Goal: Task Accomplishment & Management: Manage account settings

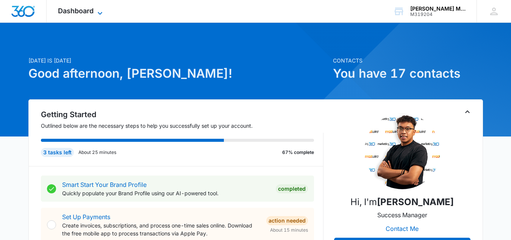
click at [79, 13] on span "Dashboard" at bounding box center [76, 11] width 36 height 8
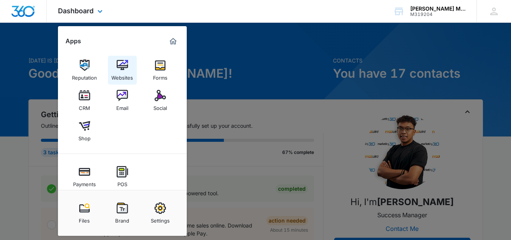
click at [121, 74] on div "Websites" at bounding box center [122, 76] width 22 height 10
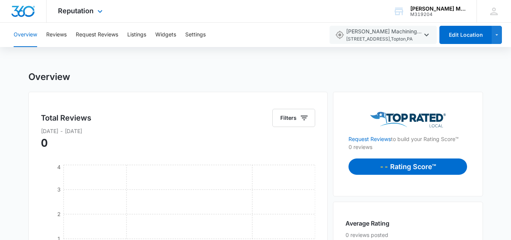
click at [28, 14] on img "Dashboard" at bounding box center [23, 11] width 24 height 11
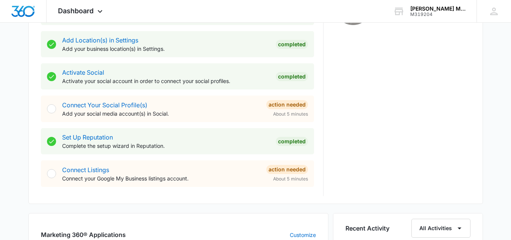
scroll to position [282, 0]
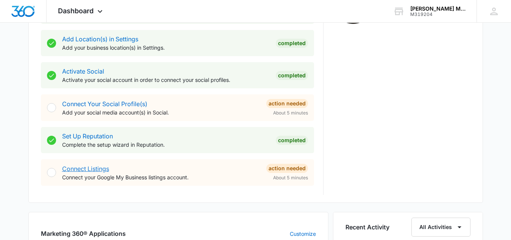
click at [97, 170] on link "Connect Listings" at bounding box center [85, 169] width 47 height 8
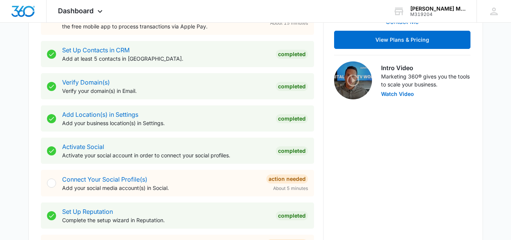
scroll to position [207, 0]
click at [93, 181] on link "Connect Your Social Profile(s)" at bounding box center [104, 179] width 85 height 8
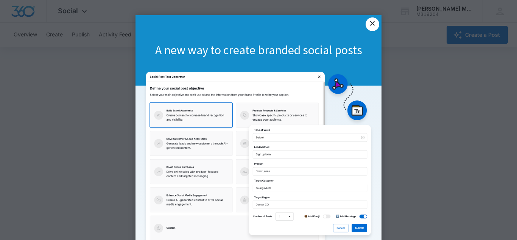
click at [369, 25] on link "×" at bounding box center [373, 24] width 14 height 14
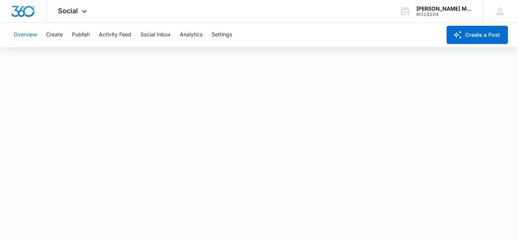
click at [31, 34] on button "Overview" at bounding box center [25, 35] width 23 height 24
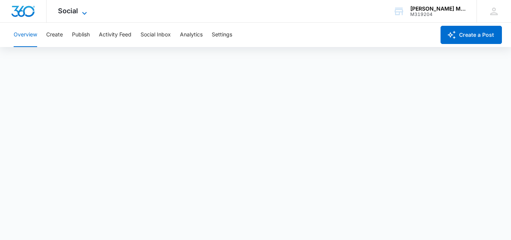
click at [68, 8] on span "Social" at bounding box center [68, 11] width 20 height 8
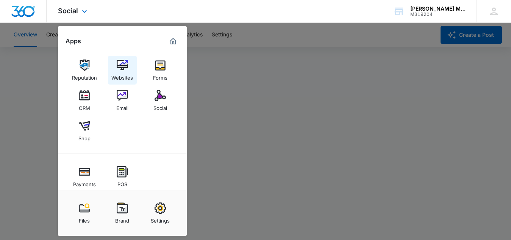
click at [122, 75] on div "Websites" at bounding box center [122, 76] width 22 height 10
